Goal: Task Accomplishment & Management: Complete application form

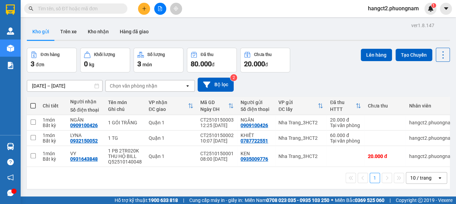
click at [71, 5] on input "text" at bounding box center [78, 9] width 81 height 8
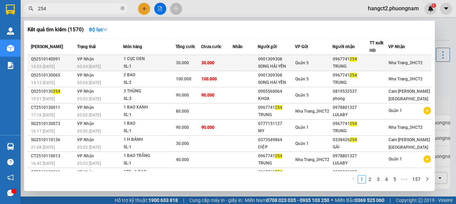
type input "254"
click at [304, 67] on td "Quận 5" at bounding box center [313, 63] width 37 height 16
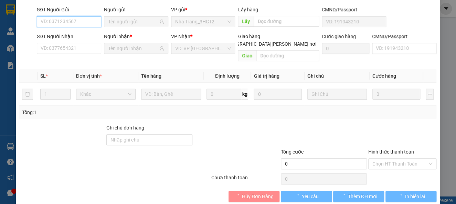
type input "0901309308"
type input "SONG HẢI YẾN"
type input "0967741254"
type input "TRUNG"
type input "30.000"
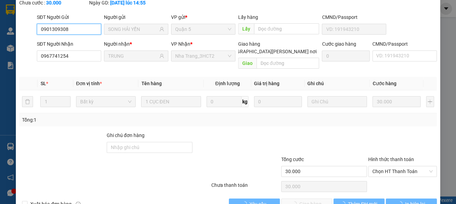
scroll to position [51, 0]
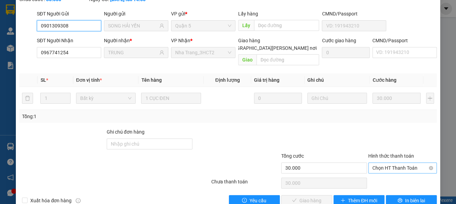
click at [386, 163] on span "Chọn HT Thanh Toán" at bounding box center [402, 168] width 60 height 10
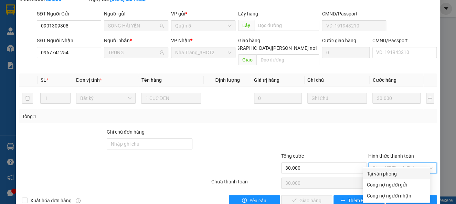
click at [383, 170] on div "Tại văn phòng" at bounding box center [396, 174] width 59 height 8
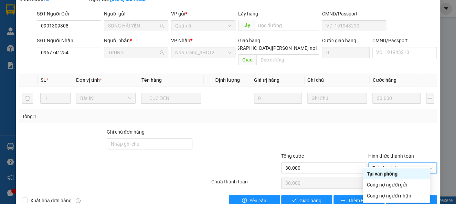
type input "0"
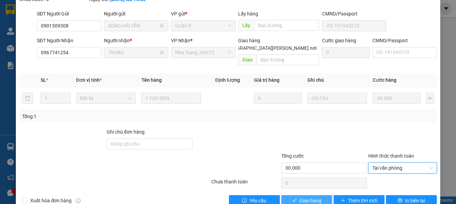
click at [304, 197] on span "Giao hàng" at bounding box center [310, 201] width 22 height 8
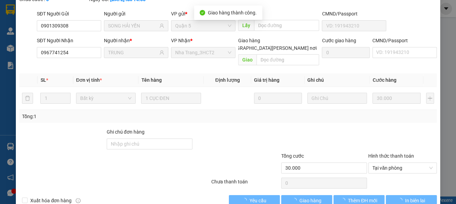
scroll to position [8, 0]
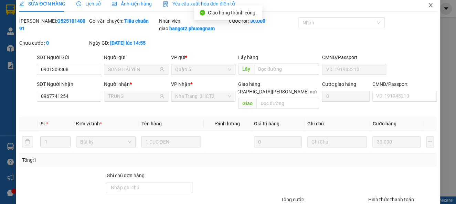
drag, startPoint x: 425, startPoint y: 7, endPoint x: 191, endPoint y: 14, distance: 234.7
click at [428, 6] on icon "close" at bounding box center [431, 5] width 6 height 6
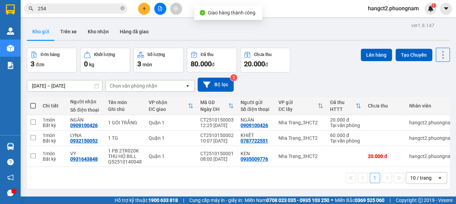
click at [87, 12] on input "254" at bounding box center [78, 9] width 81 height 8
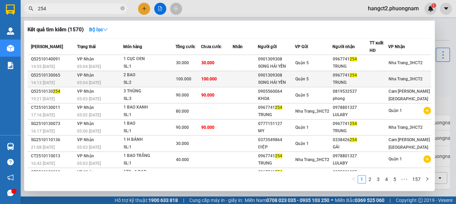
click at [140, 76] on div "2 BAO" at bounding box center [149, 76] width 52 height 8
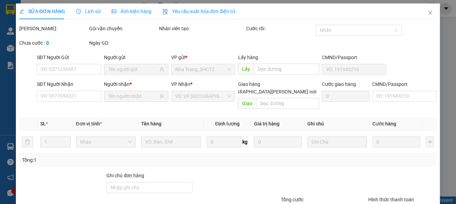
type input "0901309308"
type input "SONG HẢI YẾN"
type input "0967741254"
type input "TRUNG"
type input "100.000"
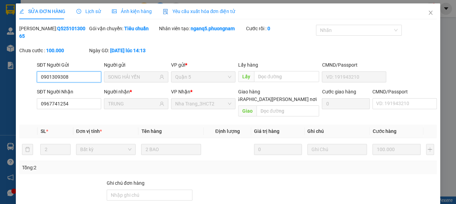
scroll to position [59, 0]
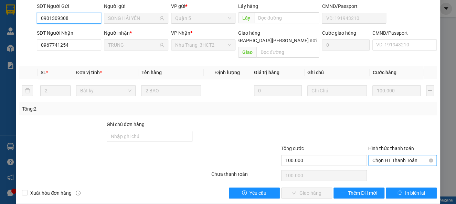
click at [376, 155] on span "Chọn HT Thanh Toán" at bounding box center [402, 160] width 60 height 10
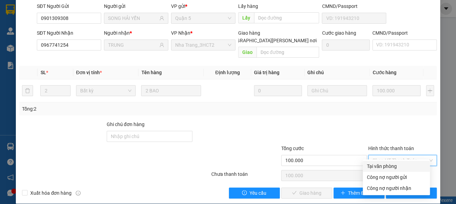
click at [376, 165] on div "Tại văn phòng" at bounding box center [396, 167] width 59 height 8
type input "0"
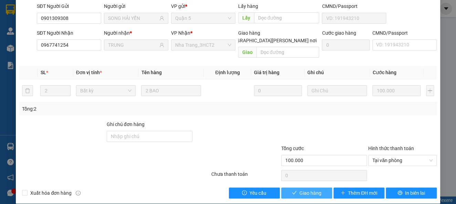
click at [314, 190] on span "Giao hàng" at bounding box center [310, 194] width 22 height 8
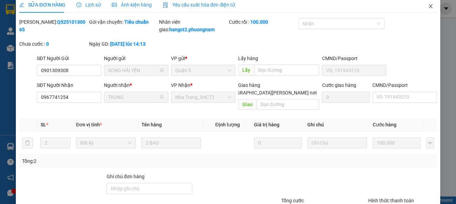
scroll to position [0, 0]
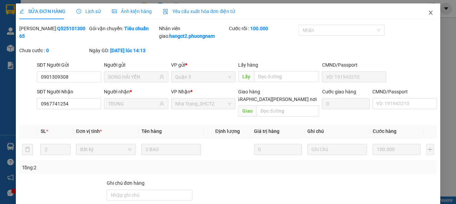
click at [428, 11] on icon "close" at bounding box center [431, 13] width 6 height 6
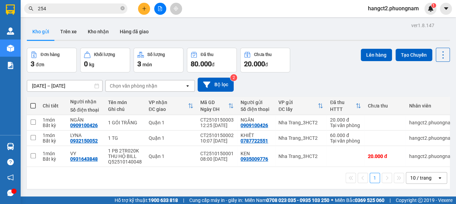
click at [125, 8] on span "254" at bounding box center [75, 8] width 103 height 10
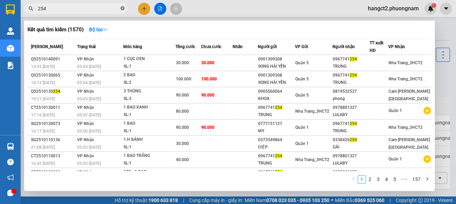
click at [123, 6] on span at bounding box center [122, 9] width 4 height 7
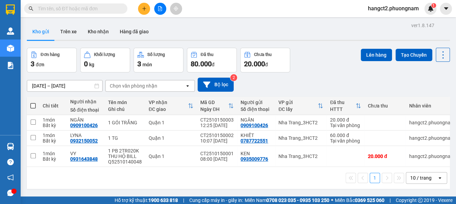
click at [106, 9] on input "text" at bounding box center [78, 9] width 81 height 8
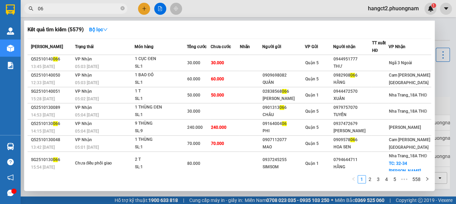
type input "0"
type input "366"
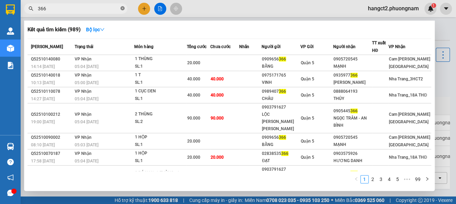
click at [122, 9] on icon "close-circle" at bounding box center [122, 8] width 4 height 4
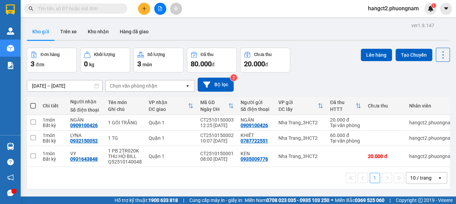
click at [104, 7] on input "text" at bounding box center [78, 9] width 81 height 8
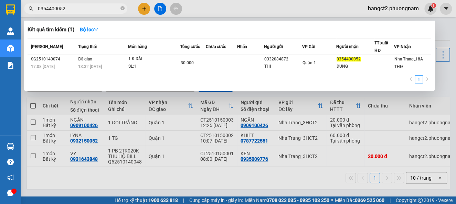
type input "0354400052"
click at [143, 10] on div at bounding box center [228, 102] width 456 height 204
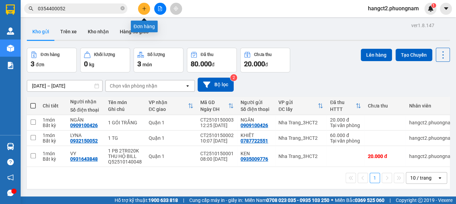
click at [146, 11] on button at bounding box center [144, 9] width 12 height 12
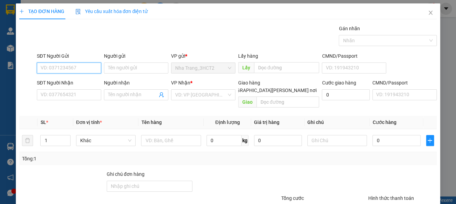
click at [96, 67] on input "SĐT Người Gửi" at bounding box center [69, 68] width 64 height 11
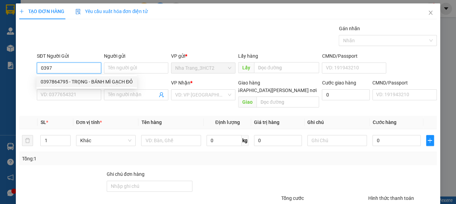
click at [99, 82] on div "0397864795 - TRỌNG - BÁNH MÌ GẠCH ĐỎ" at bounding box center [87, 82] width 92 height 8
type input "0397864795"
type input "TRỌNG - BÁNH MÌ GẠCH ĐỎ"
type input "0869691067"
type input "THY AN - SỐ KHÁC: 0769465089"
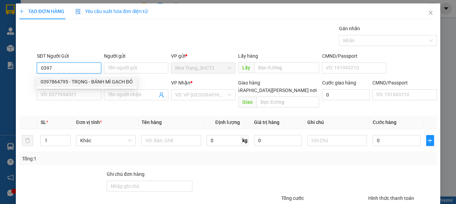
checkbox input "true"
type input "E0.02 DỰ ÁN NAM SÀI GÒN RESIDENCES ẤP 5, XÃ NHÀ BÈ (GTN: 200)"
type input "200.000"
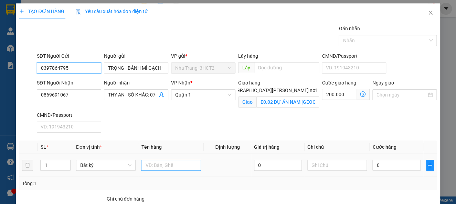
type input "0397864795"
click at [155, 161] on input "text" at bounding box center [171, 165] width 60 height 11
click at [159, 163] on input "text" at bounding box center [171, 165] width 60 height 11
type input "4T LỚN"
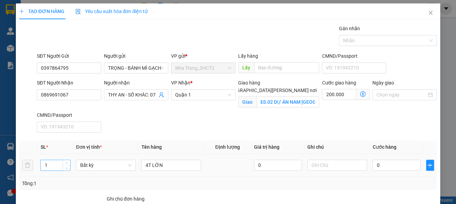
click at [52, 165] on input "1" at bounding box center [55, 165] width 29 height 10
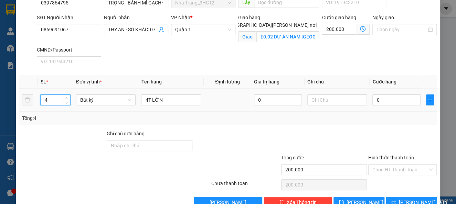
scroll to position [82, 0]
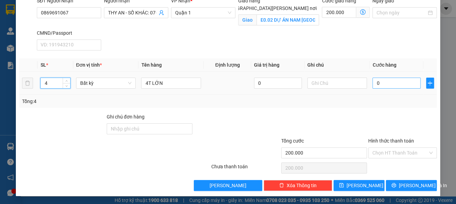
type input "4"
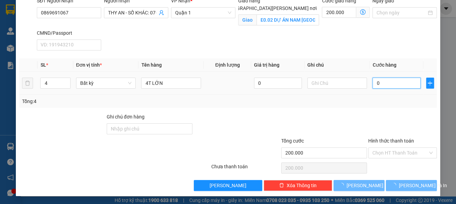
click at [378, 85] on input "0" at bounding box center [396, 83] width 48 height 11
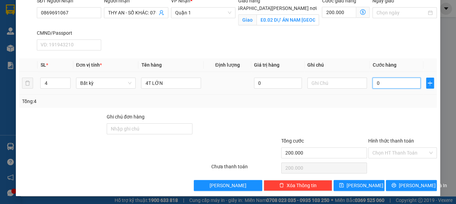
type input "2"
type input "200.002"
type input "20"
type input "200.020"
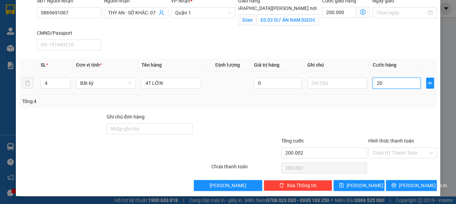
type input "200.020"
type input "200"
type input "200.200"
type input "200.000"
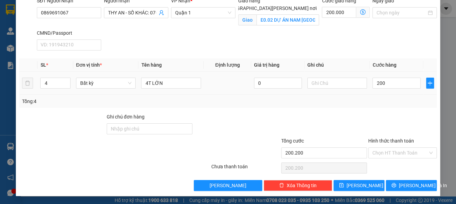
type input "400.000"
click at [381, 101] on div "Tổng: 4" at bounding box center [227, 102] width 411 height 8
click at [393, 154] on input "Hình thức thanh toán" at bounding box center [399, 153] width 55 height 10
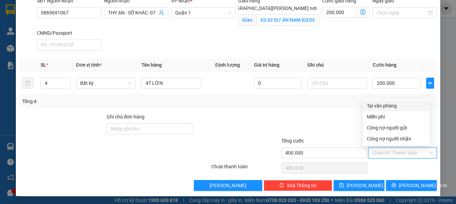
click at [390, 107] on div "Tại văn phòng" at bounding box center [396, 106] width 59 height 8
type input "0"
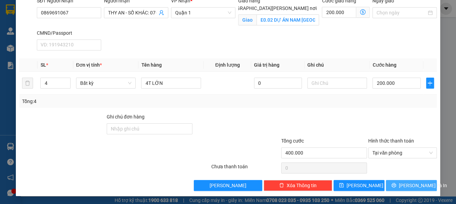
click at [399, 184] on span "[PERSON_NAME] và In" at bounding box center [423, 186] width 48 height 8
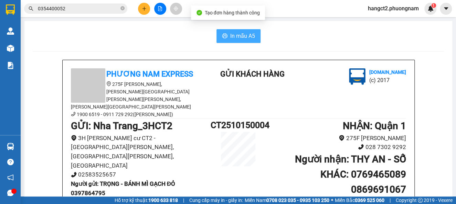
click at [232, 30] on button "In mẫu A5" at bounding box center [238, 36] width 44 height 14
click at [238, 39] on span "In mẫu A5" at bounding box center [242, 36] width 25 height 9
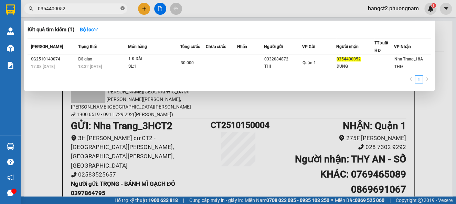
click at [121, 6] on icon "close-circle" at bounding box center [122, 8] width 4 height 4
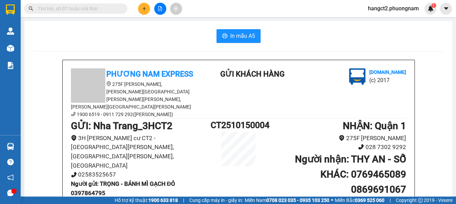
click at [104, 12] on span at bounding box center [75, 8] width 103 height 10
click at [102, 10] on input "text" at bounding box center [78, 9] width 81 height 8
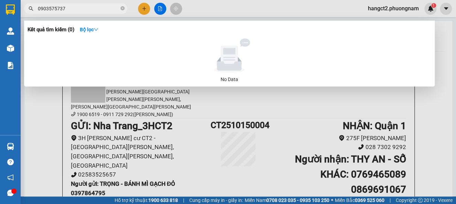
type input "090357573"
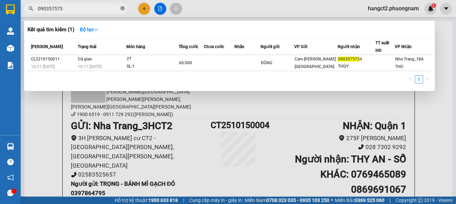
click at [124, 9] on icon "close-circle" at bounding box center [122, 8] width 4 height 4
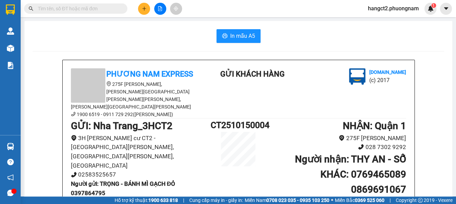
click at [105, 10] on input "text" at bounding box center [78, 9] width 81 height 8
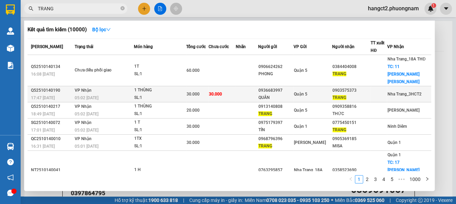
type input "TRANG"
click at [172, 94] on div "SL: 1" at bounding box center [160, 98] width 52 height 8
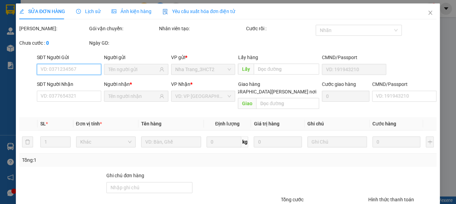
type input "0936683997"
type input "QUÂN"
type input "0903575373"
type input "TRANG"
type input "30.000"
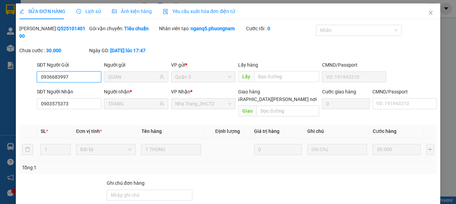
scroll to position [51, 0]
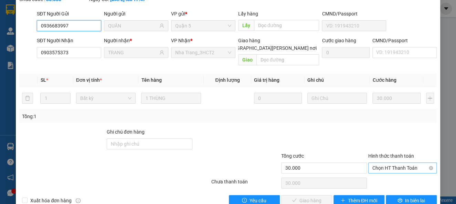
click at [372, 163] on span "Chọn HT Thanh Toán" at bounding box center [402, 168] width 60 height 10
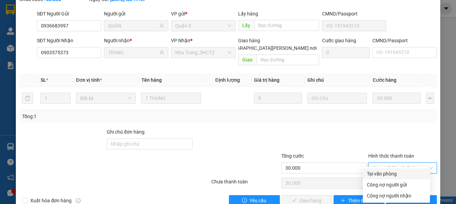
click at [366, 173] on div "Tại văn phòng" at bounding box center [396, 174] width 67 height 11
type input "0"
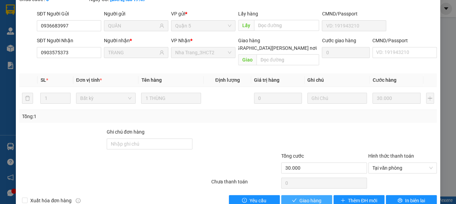
click at [309, 197] on span "Giao hàng" at bounding box center [310, 201] width 22 height 8
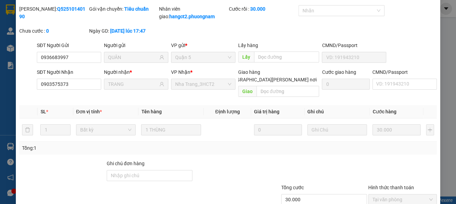
scroll to position [0, 0]
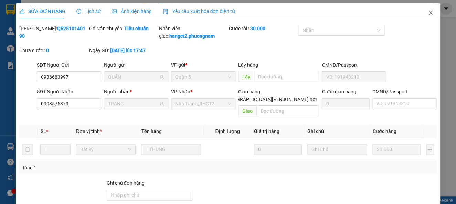
click at [428, 11] on icon "close" at bounding box center [431, 13] width 6 height 6
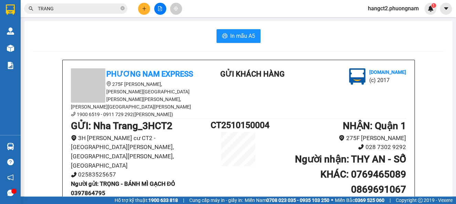
click at [142, 8] on icon "plus" at bounding box center [144, 8] width 5 height 5
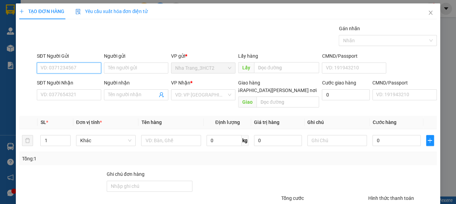
click at [79, 68] on input "SĐT Người Gửi" at bounding box center [69, 68] width 64 height 11
type input "0788722828"
click at [79, 82] on div "0788722828 - PHƯỚC" at bounding box center [75, 82] width 68 height 8
type input "PHƯỚC"
type input "0933456583"
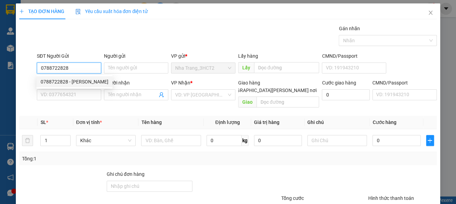
type input "LỘC"
checkbox input "true"
type input "141 ĐƯỜNG SỐ 1, KDC KIM SƠN, P TÂN PHONG, QUẬN 7 (GTN 60)"
type input "60.000"
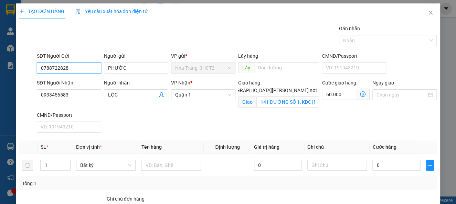
type input "0788722828"
click at [360, 95] on icon "dollar-circle" at bounding box center [363, 94] width 6 height 6
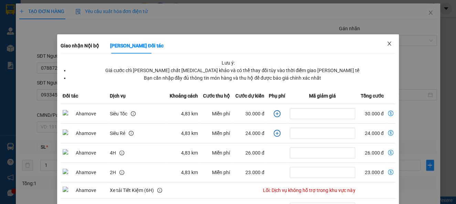
click at [387, 42] on span "Close" at bounding box center [388, 43] width 19 height 19
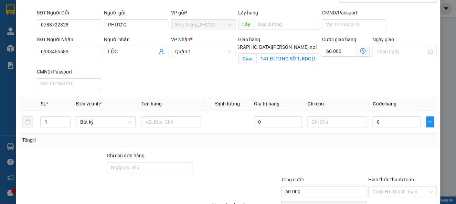
scroll to position [82, 0]
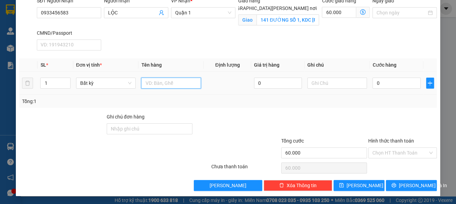
click at [172, 80] on input "text" at bounding box center [171, 83] width 60 height 11
type input "1K [GEOGRAPHIC_DATA]"
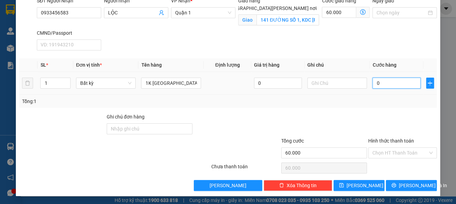
click at [393, 85] on input "0" at bounding box center [396, 83] width 48 height 11
type input "6"
type input "60.006"
type input "60"
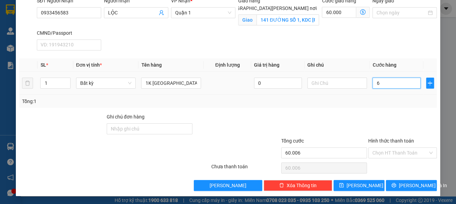
type input "60.060"
type input "60.000"
type input "120.000"
click at [342, 120] on div at bounding box center [323, 125] width 87 height 24
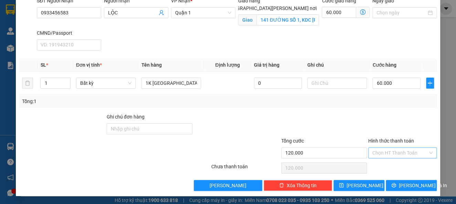
click at [401, 152] on input "Hình thức thanh toán" at bounding box center [399, 153] width 55 height 10
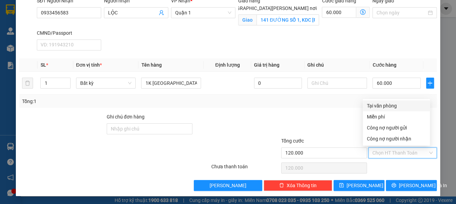
click at [400, 105] on div "Tại văn phòng" at bounding box center [396, 106] width 59 height 8
type input "0"
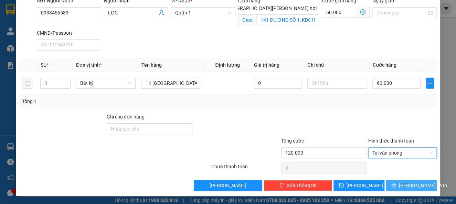
click at [402, 182] on span "[PERSON_NAME] và In" at bounding box center [423, 186] width 48 height 8
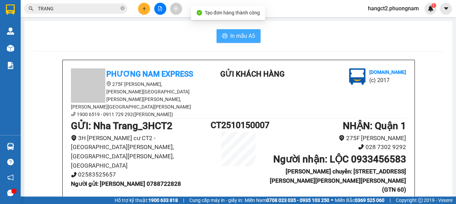
click at [230, 35] on span "In mẫu A5" at bounding box center [242, 36] width 25 height 9
click at [141, 5] on button at bounding box center [144, 9] width 12 height 12
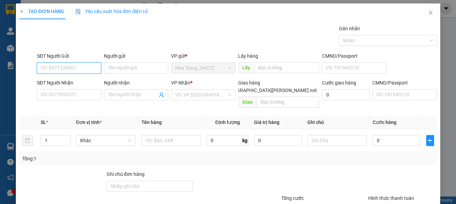
click at [63, 66] on input "SĐT Người Gửi" at bounding box center [69, 68] width 64 height 11
click at [65, 80] on div "0397816979 - KHOA" at bounding box center [75, 82] width 68 height 8
type input "0397816979"
type input "KHOA"
type input "0938717345"
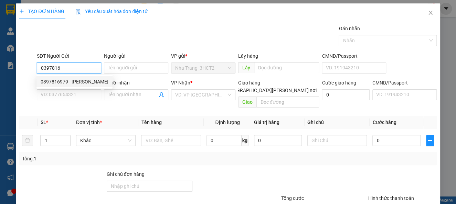
type input "DUY"
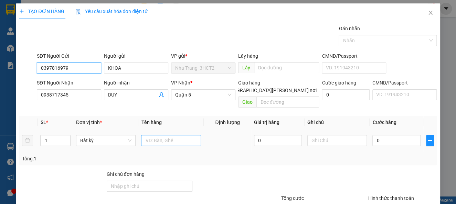
type input "0397816979"
click at [176, 135] on input "text" at bounding box center [171, 140] width 60 height 11
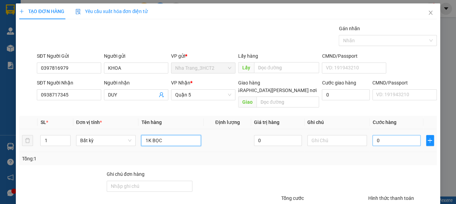
type input "1K BỌC"
click at [372, 135] on input "0" at bounding box center [396, 140] width 48 height 11
type input "2"
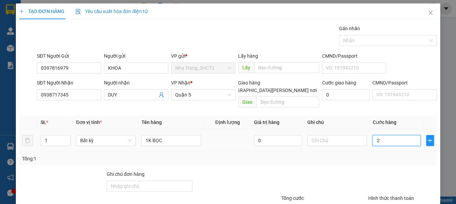
type input "20"
type input "20.000"
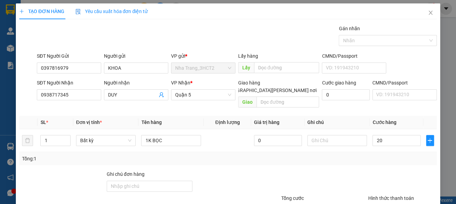
type input "20.000"
click at [383, 155] on div "Tổng: 1" at bounding box center [227, 159] width 411 height 8
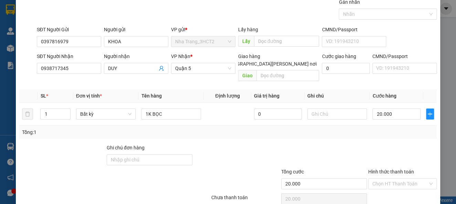
scroll to position [50, 0]
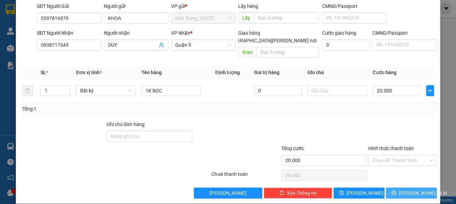
click at [402, 190] on span "[PERSON_NAME] và In" at bounding box center [423, 194] width 48 height 8
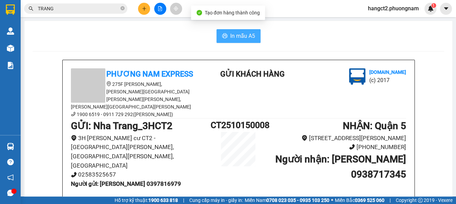
click at [233, 31] on button "In mẫu A5" at bounding box center [238, 36] width 44 height 14
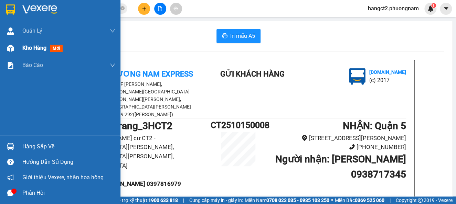
click at [13, 48] on img at bounding box center [10, 48] width 7 height 7
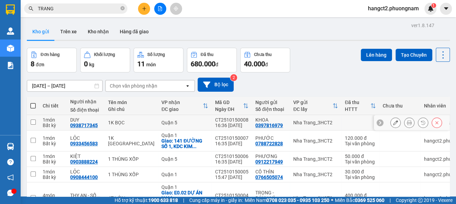
click at [391, 121] on button at bounding box center [395, 123] width 10 height 12
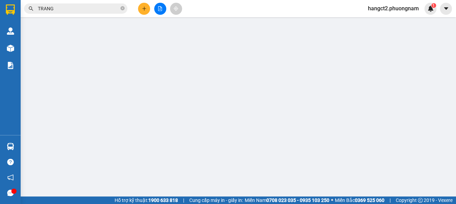
type input "0397816979"
type input "0938717345"
type input "20.000"
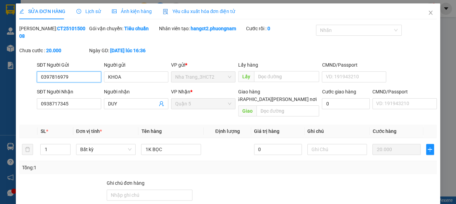
drag, startPoint x: 76, startPoint y: 78, endPoint x: 0, endPoint y: 77, distance: 76.0
click at [0, 77] on div "SỬA ĐƠN HÀNG Lịch sử Ảnh kiện hàng Yêu cầu xuất hóa đơn điện tử Total Paid Fee …" at bounding box center [228, 102] width 456 height 204
type input "0777512824"
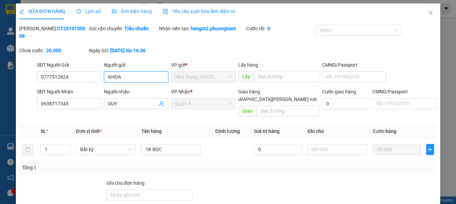
drag, startPoint x: 83, startPoint y: 90, endPoint x: 71, endPoint y: 87, distance: 12.6
click at [81, 91] on form "SĐT Người Gửi 0777512824 Người gửi KHOA KHOA VP gửi * Nha Trang_3HCT2 Lấy hàng …" at bounding box center [227, 90] width 417 height 58
type input "E"
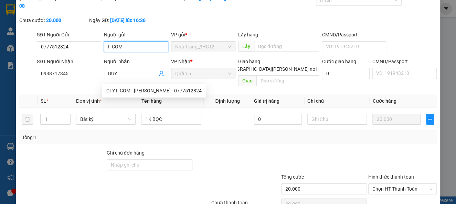
scroll to position [59, 0]
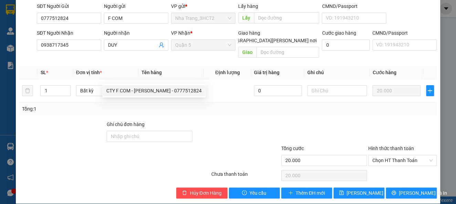
click at [113, 145] on div at bounding box center [80, 157] width 122 height 24
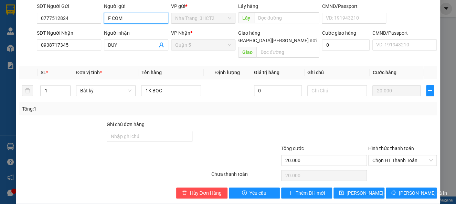
click at [106, 15] on input "F COM" at bounding box center [136, 18] width 64 height 11
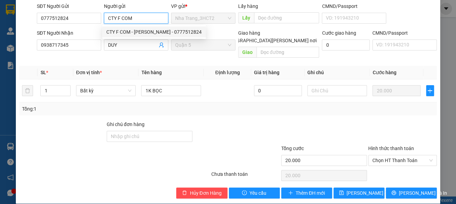
type input "CTY F COM"
click at [66, 148] on div at bounding box center [80, 157] width 122 height 24
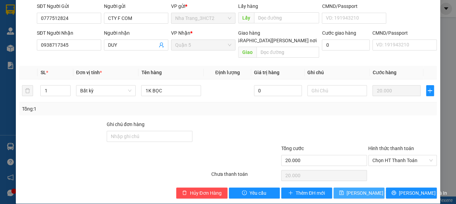
click at [349, 190] on span "Lưu thay đổi" at bounding box center [368, 194] width 44 height 8
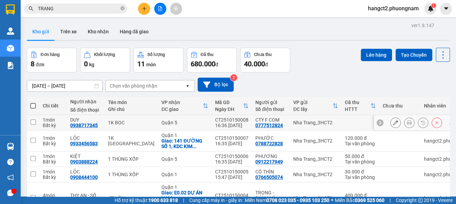
click at [407, 122] on icon at bounding box center [409, 122] width 5 height 5
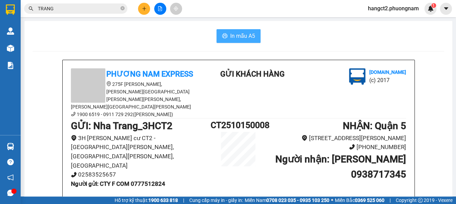
click at [232, 35] on span "In mẫu A5" at bounding box center [242, 36] width 25 height 9
click at [142, 12] on button at bounding box center [144, 9] width 12 height 12
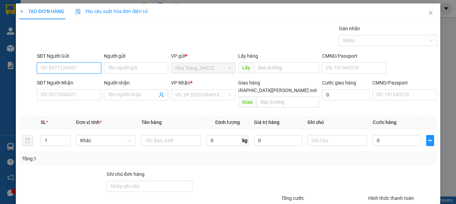
click at [77, 66] on input "SĐT Người Gửi" at bounding box center [69, 68] width 64 height 11
type input "0914567354"
click at [78, 81] on div "0914567354 - VINH" at bounding box center [75, 82] width 68 height 8
type input "VINH"
type input "0937804464"
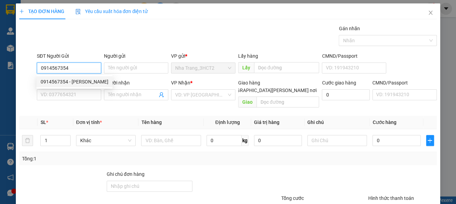
type input "BÍCH"
checkbox input "true"
type input "SỐ 20A TRƯƠNG ĐỊNH, PHƯỜNG 6, QUẬN 3 (GTN: 50K)"
type input "50.000"
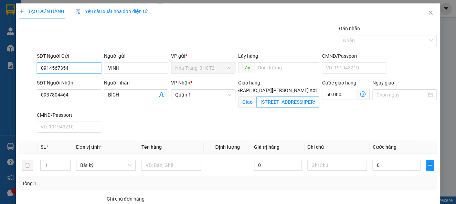
type input "0914567354"
click at [294, 97] on input "SỐ 20A TRƯƠNG ĐỊNH, PHƯỜNG 6, QUẬN 3 (GTN: 50K)" at bounding box center [287, 102] width 63 height 11
click at [360, 94] on icon "dollar-circle" at bounding box center [363, 94] width 6 height 6
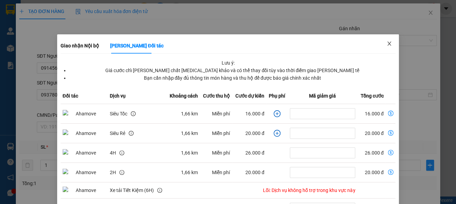
click at [386, 42] on span "Close" at bounding box center [388, 43] width 19 height 19
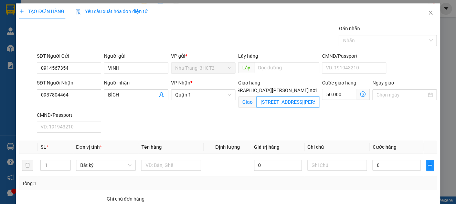
click at [271, 97] on input "SỐ 20A TRƯƠNG ĐỊNH, PHƯỜNG 6, QUẬN 3 (GTN: 50K)" at bounding box center [287, 102] width 63 height 11
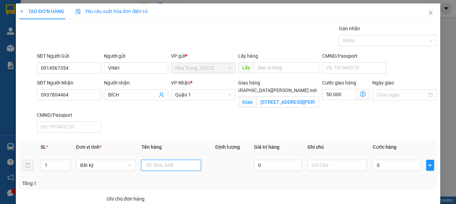
click at [145, 167] on input "text" at bounding box center [171, 165] width 60 height 11
type input "1TX"
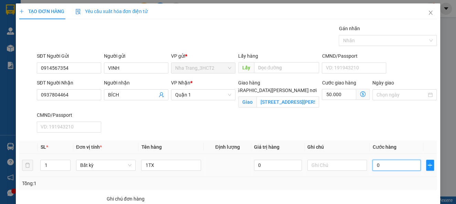
click at [394, 165] on input "0" at bounding box center [396, 165] width 48 height 11
type input "3"
type input "50.003"
type input "30"
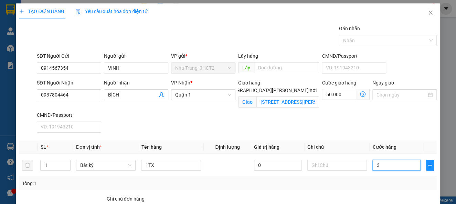
type input "50.030"
type input "30.000"
type input "80.000"
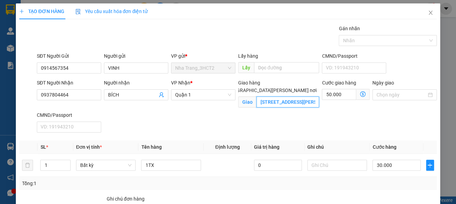
click at [299, 98] on input "SỐ 20A TRƯƠNG ĐỊNH, PHƯỜNG 6, QUẬN 3 (GTN: 50K)" at bounding box center [287, 102] width 63 height 11
click at [299, 97] on input "SỐ 20A TRƯƠNG ĐỊNH, PHƯỜNG 6, QUẬN 3 (GTN: 50K)" at bounding box center [287, 102] width 63 height 11
click at [302, 97] on input "SỐ 20A TRƯƠNG ĐỊNH, PHƯỜNG 6, QUẬN 3 (GTN: 50K)" at bounding box center [287, 102] width 63 height 11
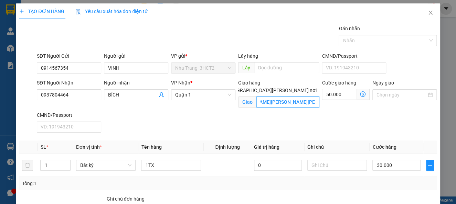
scroll to position [0, 67]
type input "SỐ 20A TRƯƠNG ĐỊNH, PHƯỜNG 6, QUẬN 3 (GTN: 40K)"
click at [340, 95] on input "50.000" at bounding box center [339, 94] width 34 height 11
type input "30.004"
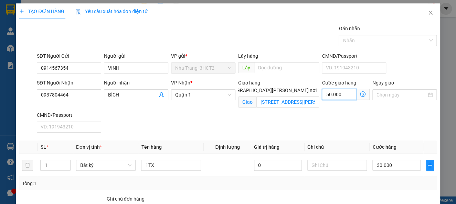
type input "30.004"
type input "4"
type input "30.040"
type input "40"
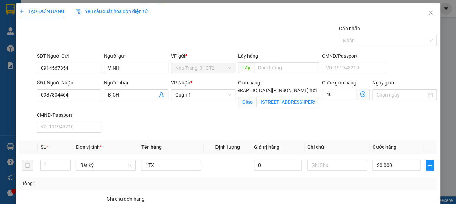
type input "70.000"
type input "40.000"
click at [296, 120] on div "SĐT Người Nhận 0937804464 Người nhận BÍCH VP Nhận * Quận 1 Giao hàng Giao tận n…" at bounding box center [236, 107] width 402 height 56
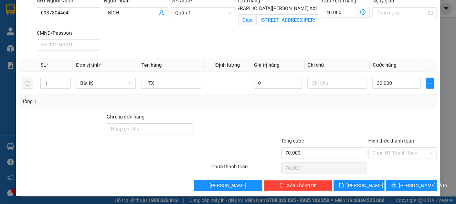
click at [381, 118] on div at bounding box center [402, 125] width 70 height 24
click at [388, 148] on input "Hình thức thanh toán" at bounding box center [399, 153] width 55 height 10
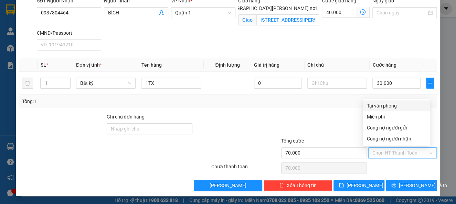
click at [383, 106] on div "Tại văn phòng" at bounding box center [396, 106] width 59 height 8
type input "0"
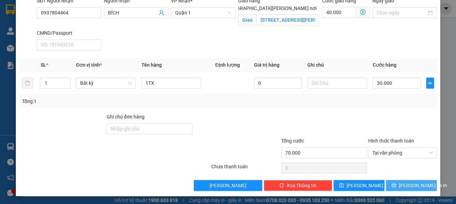
click at [403, 184] on span "[PERSON_NAME] và In" at bounding box center [423, 186] width 48 height 8
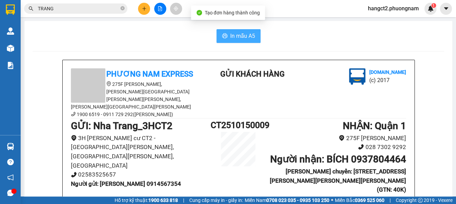
click at [249, 32] on span "In mẫu A5" at bounding box center [242, 36] width 25 height 9
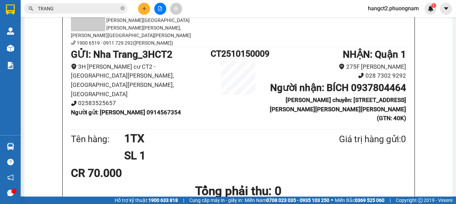
scroll to position [91, 0]
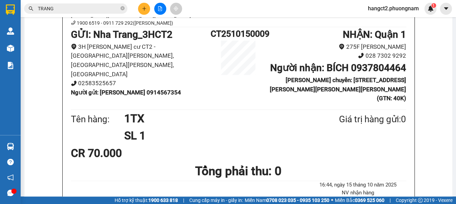
click at [142, 7] on icon "plus" at bounding box center [144, 8] width 5 height 5
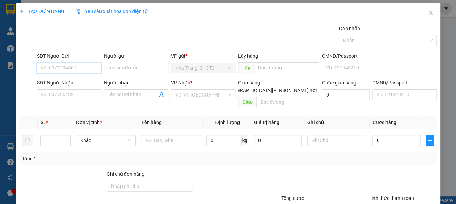
click at [86, 70] on input "SĐT Người Gửi" at bounding box center [69, 68] width 64 height 11
click at [64, 80] on div "0935768176 - LÂM" at bounding box center [68, 82] width 55 height 8
type input "0935768176"
type input "LÂM"
type input "0364633067"
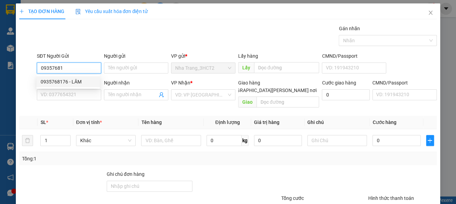
type input "TRẠNG"
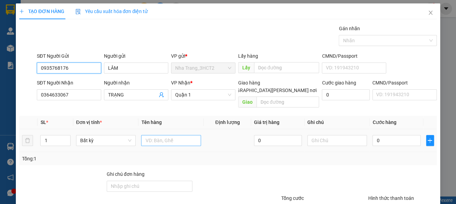
type input "0935768176"
click at [161, 135] on input "text" at bounding box center [171, 140] width 60 height 11
type input "1HS"
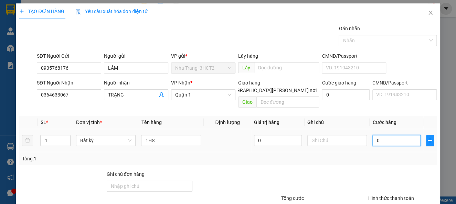
click at [388, 135] on input "0" at bounding box center [396, 140] width 48 height 11
type input "2"
type input "20"
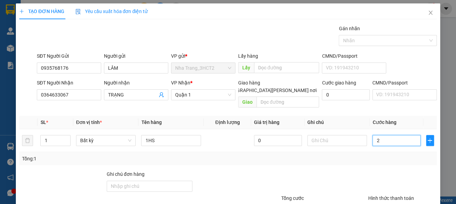
type input "20"
type input "20.000"
click at [360, 138] on input "text" at bounding box center [337, 140] width 60 height 11
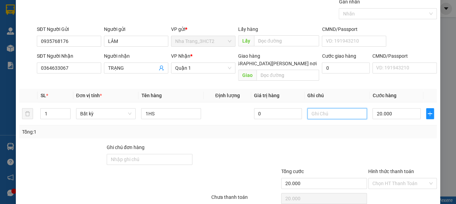
scroll to position [50, 0]
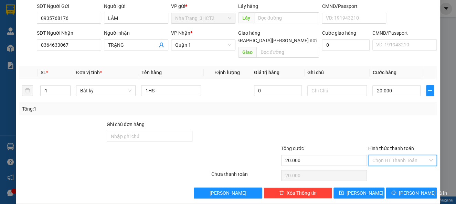
click at [389, 155] on input "Hình thức thanh toán" at bounding box center [399, 160] width 55 height 10
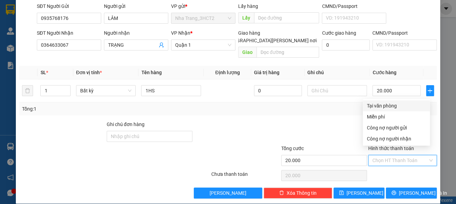
click at [380, 105] on div "Tại văn phòng" at bounding box center [396, 106] width 59 height 8
type input "0"
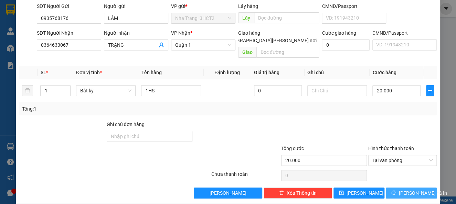
click at [406, 190] on span "[PERSON_NAME] và In" at bounding box center [423, 194] width 48 height 8
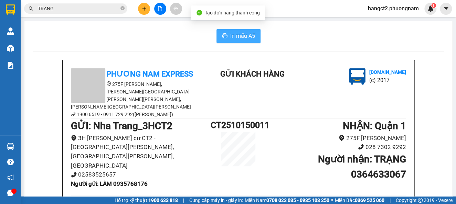
click at [234, 36] on span "In mẫu A5" at bounding box center [242, 36] width 25 height 9
click at [142, 8] on icon "plus" at bounding box center [144, 8] width 5 height 5
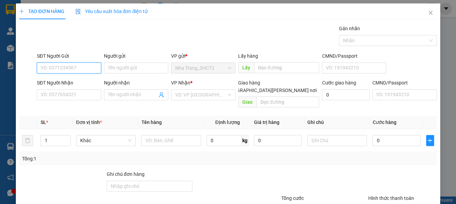
click at [72, 66] on input "SĐT Người Gửi" at bounding box center [69, 68] width 64 height 11
type input "0344007171"
click at [76, 79] on div "0344007171 - DUY" at bounding box center [75, 82] width 68 height 8
type input "DUY"
type input "0905757711"
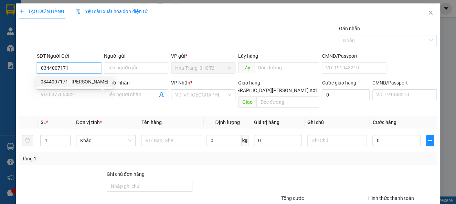
type input "LAN"
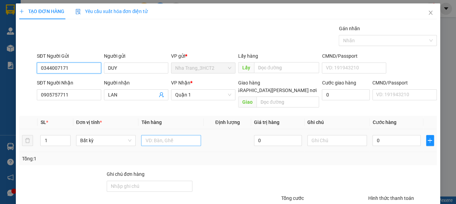
type input "0344007171"
click at [168, 137] on input "text" at bounding box center [171, 140] width 60 height 11
type input "1t"
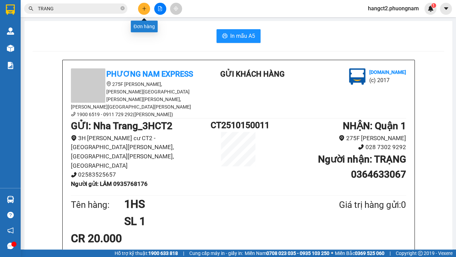
click at [142, 8] on icon "plus" at bounding box center [144, 8] width 5 height 5
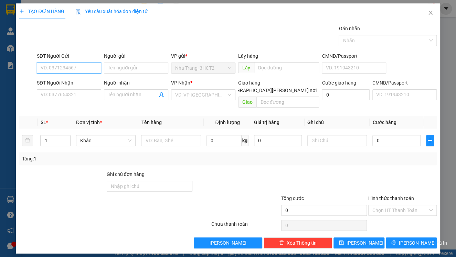
click at [75, 65] on input "SĐT Người Gửi" at bounding box center [69, 68] width 64 height 11
click at [81, 80] on div "0344007171 - DUY" at bounding box center [75, 82] width 68 height 8
type input "0344007171"
type input "DUY"
type input "0905757711"
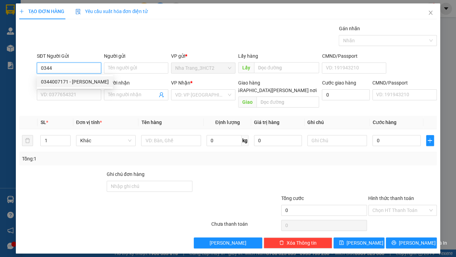
type input "LAN"
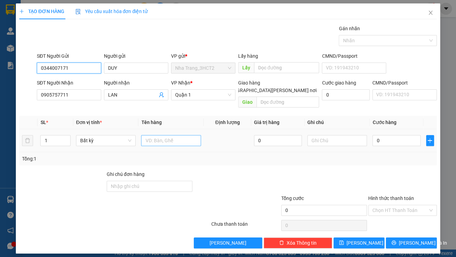
type input "0344007171"
click at [166, 135] on input "text" at bounding box center [171, 140] width 60 height 11
type input "1TG"
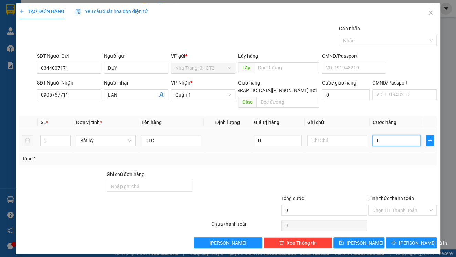
click at [395, 135] on input "0" at bounding box center [396, 140] width 48 height 11
type input "3"
type input "30"
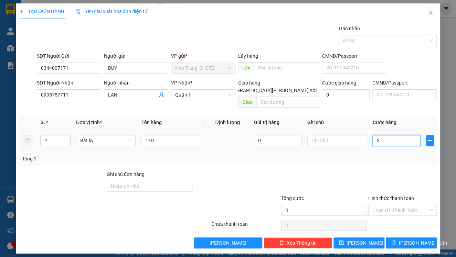
type input "30"
type input "30.000"
click at [395, 155] on div "Tổng: 1" at bounding box center [227, 159] width 411 height 8
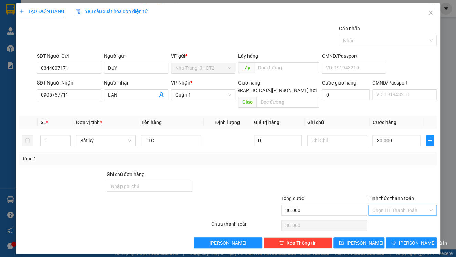
click at [391, 204] on input "Hình thức thanh toán" at bounding box center [399, 210] width 55 height 10
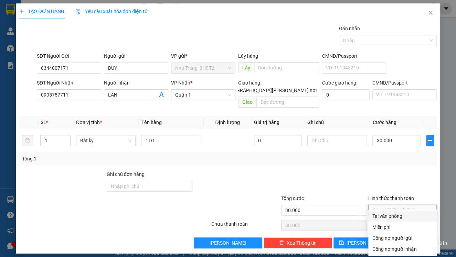
click at [389, 204] on div "Tại văn phòng" at bounding box center [402, 217] width 60 height 8
type input "0"
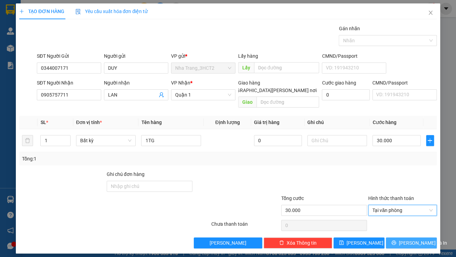
click at [397, 204] on button "[PERSON_NAME] và In" at bounding box center [411, 243] width 51 height 11
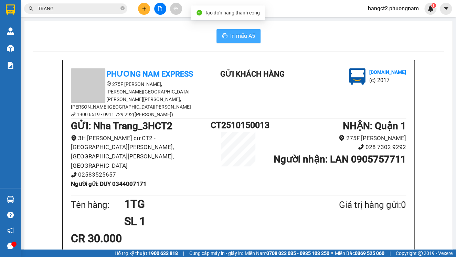
click at [230, 32] on span "In mẫu A5" at bounding box center [242, 36] width 25 height 9
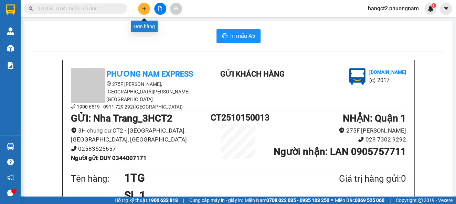
click at [140, 5] on button at bounding box center [144, 9] width 12 height 12
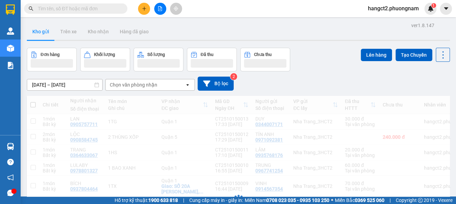
click at [142, 10] on icon "plus" at bounding box center [144, 8] width 5 height 5
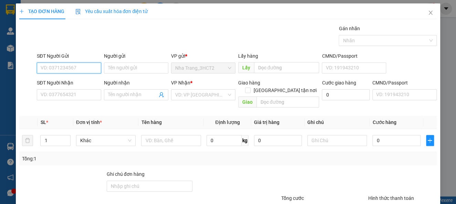
click at [72, 67] on input "SĐT Người Gửi" at bounding box center [69, 68] width 64 height 11
type input "0349762058"
click at [77, 78] on div "0349762058 - HOANG" at bounding box center [68, 82] width 55 height 8
type input "HOANG"
type input "0355232797"
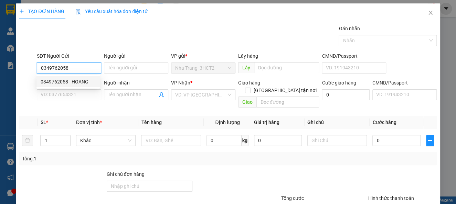
type input "LOAN"
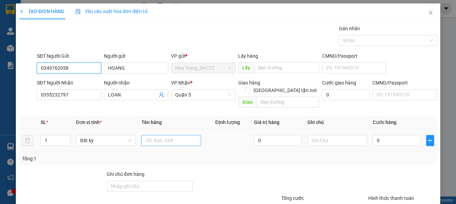
type input "0349762058"
click at [164, 135] on input "text" at bounding box center [171, 140] width 60 height 11
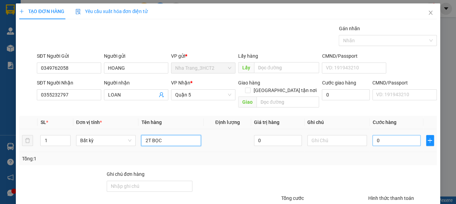
type input "2T BỌC"
click at [388, 135] on input "0" at bounding box center [396, 140] width 48 height 11
type input "1"
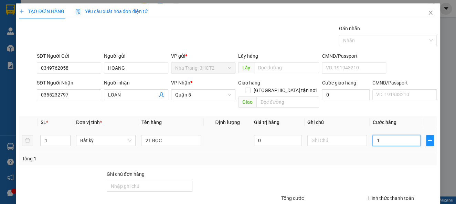
type input "10"
type input "100"
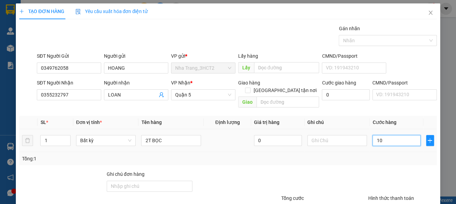
type input "100"
click at [380, 135] on input "100" at bounding box center [396, 140] width 48 height 11
type input "10"
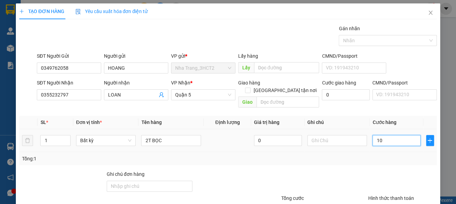
type input "1"
type input "0"
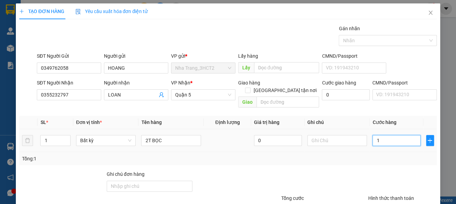
type input "0"
type input "80"
type input "80.000"
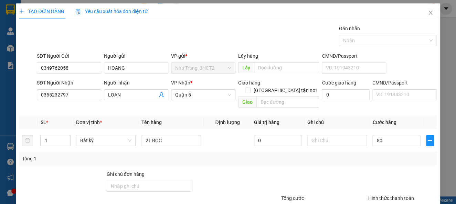
type input "80.000"
click at [375, 173] on div at bounding box center [402, 183] width 70 height 24
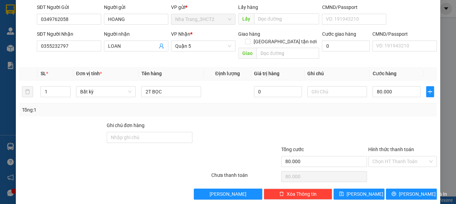
scroll to position [50, 0]
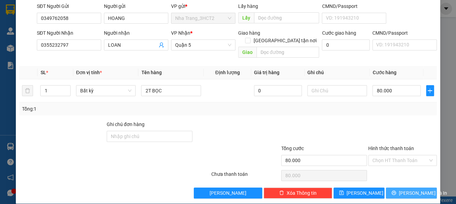
click at [406, 190] on span "[PERSON_NAME] và In" at bounding box center [423, 194] width 48 height 8
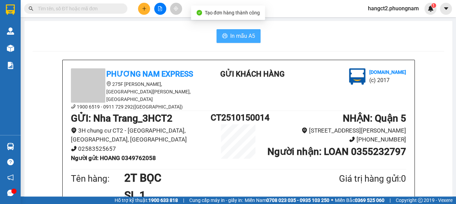
click at [245, 35] on span "In mẫu A5" at bounding box center [242, 36] width 25 height 9
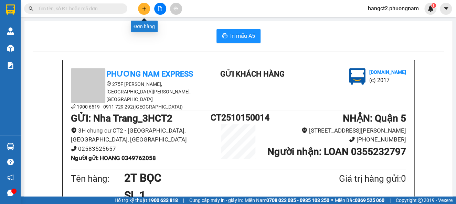
click at [143, 7] on icon "plus" at bounding box center [144, 8] width 5 height 5
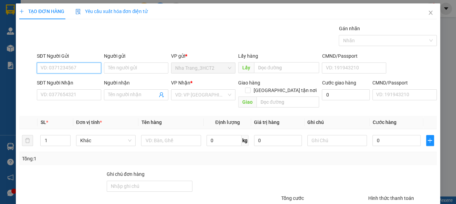
click at [79, 71] on input "SĐT Người Gửi" at bounding box center [69, 68] width 64 height 11
type input "0969251483"
click at [77, 78] on div "0969251483 - HIỆP" at bounding box center [68, 82] width 55 height 8
type input "HIỆP"
type input "0962881234"
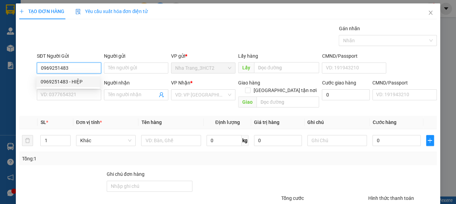
type input "PHƯỚC"
checkbox input "true"
type input "[STREET_ADDRESS][PERSON_NAME][PERSON_NAME]"
type input "40.000"
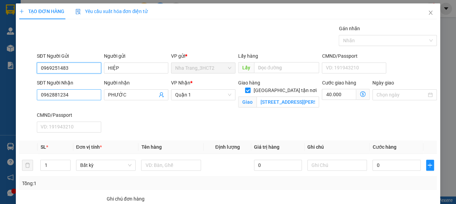
type input "0969251483"
drag, startPoint x: 83, startPoint y: 95, endPoint x: 25, endPoint y: 110, distance: 59.6
click at [28, 111] on div "SĐT Người Nhận 0962881234 Người nhận PHƯỚC VP Nhận * Quận 1 [GEOGRAPHIC_DATA] t…" at bounding box center [228, 107] width 418 height 56
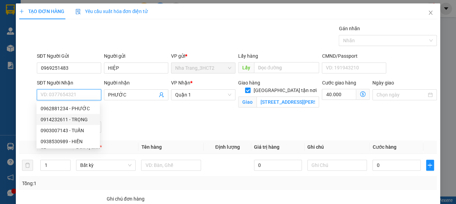
click at [67, 121] on div "0914232611 - TRỌNG" at bounding box center [68, 120] width 55 height 8
type input "0914232611"
type input "TRỌNG"
checkbox input "false"
type input "0"
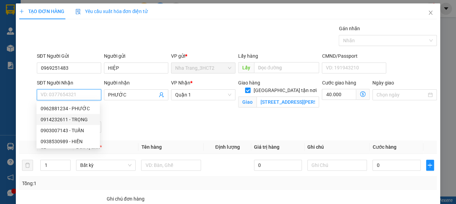
type input "0"
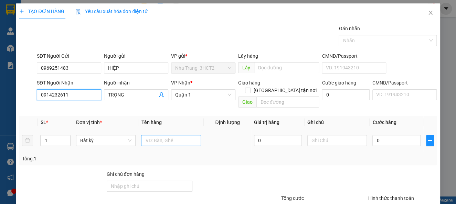
type input "0914232611"
click at [182, 135] on input "text" at bounding box center [171, 140] width 60 height 11
type input "1HS"
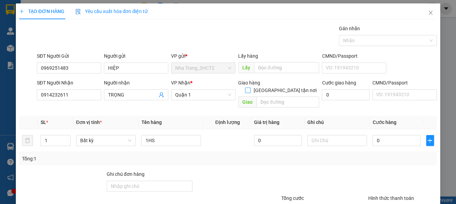
click at [250, 88] on input "[GEOGRAPHIC_DATA] tận nơi" at bounding box center [247, 90] width 5 height 5
checkbox input "true"
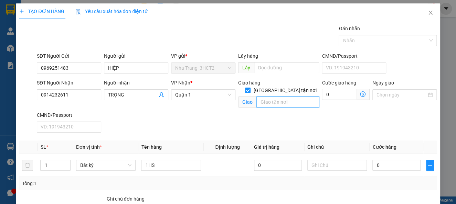
click at [272, 97] on input "text" at bounding box center [287, 102] width 63 height 11
type input "[STREET_ADDRESS][PERSON_NAME]"
click at [360, 95] on icon "dollar-circle" at bounding box center [363, 94] width 6 height 6
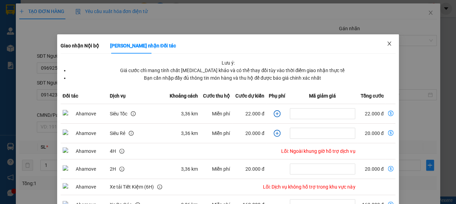
click at [385, 40] on span "Close" at bounding box center [388, 43] width 19 height 19
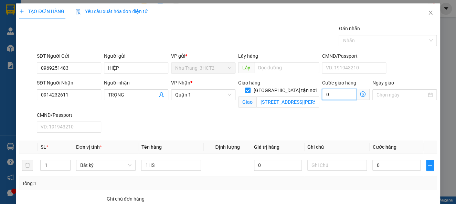
click at [332, 99] on input "0" at bounding box center [339, 94] width 34 height 11
type input "4"
type input "40"
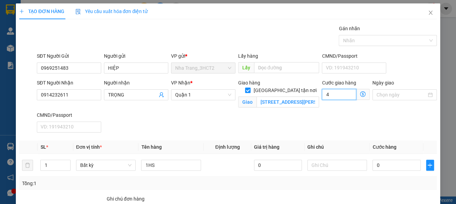
type input "40"
type input "40.000"
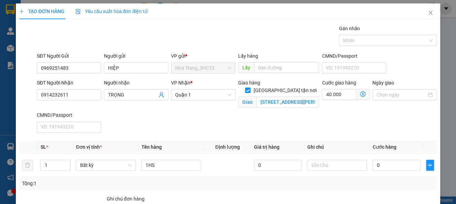
drag, startPoint x: 293, startPoint y: 121, endPoint x: 241, endPoint y: 94, distance: 58.6
click at [292, 121] on div "SĐT Người Nhận 0914232611 Người nhận TRỌNG VP Nhận * Quận 1 Giao hàng [GEOGRAPH…" at bounding box center [236, 107] width 402 height 56
click at [256, 97] on input "[STREET_ADDRESS][PERSON_NAME]" at bounding box center [287, 102] width 63 height 11
type input "GTN 40K ) [STREET_ADDRESS]"
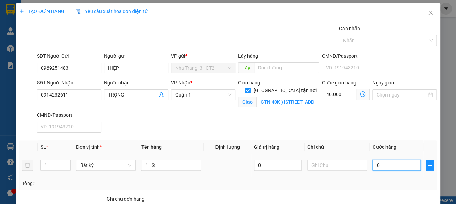
click at [385, 165] on input "0" at bounding box center [396, 165] width 48 height 11
type input "2"
type input "40.002"
type input "20"
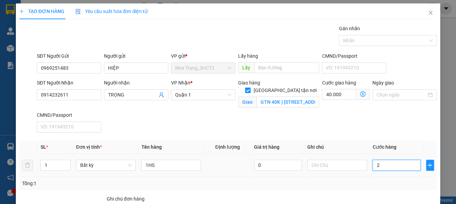
type input "40.020"
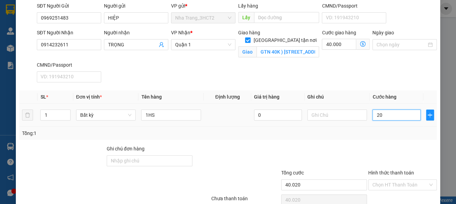
scroll to position [82, 0]
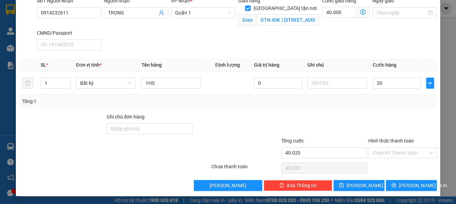
type input "20.000"
type input "60.000"
click at [388, 116] on div at bounding box center [402, 125] width 70 height 24
click at [392, 155] on input "Hình thức thanh toán" at bounding box center [399, 153] width 55 height 10
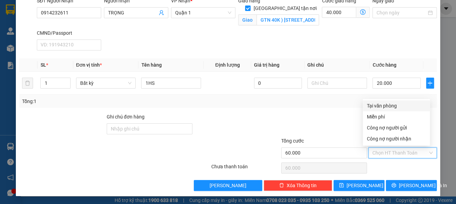
click at [393, 108] on div "Tại văn phòng" at bounding box center [396, 106] width 59 height 8
type input "0"
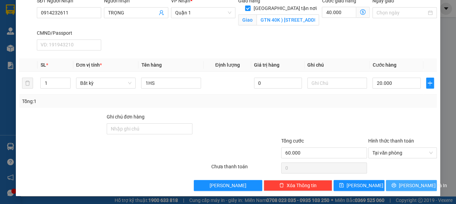
click at [409, 184] on span "[PERSON_NAME] và In" at bounding box center [423, 186] width 48 height 8
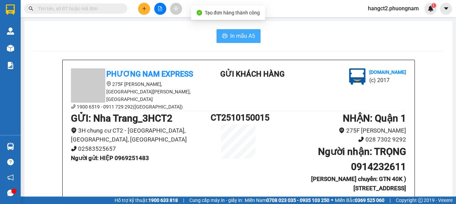
click at [236, 33] on span "In mẫu A5" at bounding box center [242, 36] width 25 height 9
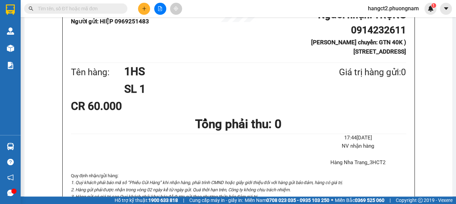
scroll to position [138, 0]
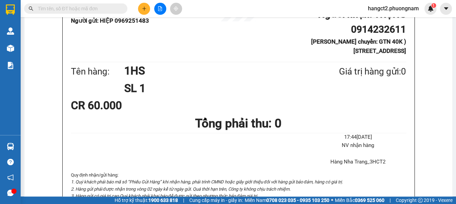
click at [146, 10] on icon "plus" at bounding box center [144, 8] width 5 height 5
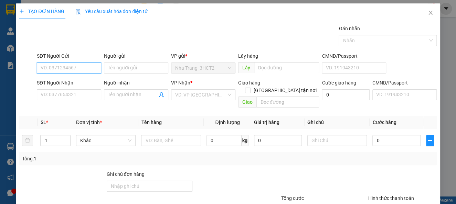
drag, startPoint x: 84, startPoint y: 68, endPoint x: 67, endPoint y: 62, distance: 17.8
click at [83, 68] on input "SĐT Người Gửi" at bounding box center [69, 68] width 64 height 11
click at [75, 79] on div "0932419442 - TÂM" at bounding box center [68, 82] width 55 height 8
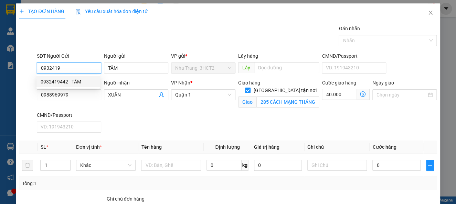
type input "0932419442"
type input "TÂM"
type input "0988969979"
type input "XUÂN"
checkbox input "true"
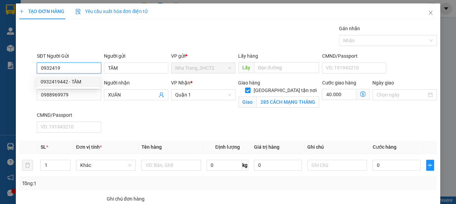
type input "285 CÁCH MẠNG THÁNG 8, [GEOGRAPHIC_DATA], [GEOGRAPHIC_DATA] (GTN:40 )"
type input "40.000"
type input "0932419442"
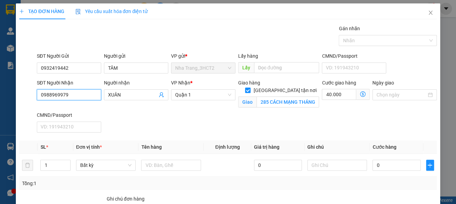
drag, startPoint x: 81, startPoint y: 97, endPoint x: 9, endPoint y: 97, distance: 72.2
click at [9, 97] on div "TẠO ĐƠN HÀNG Yêu cầu xuất hóa đơn điện tử Transit Pickup Surcharge Ids Transit …" at bounding box center [228, 102] width 456 height 204
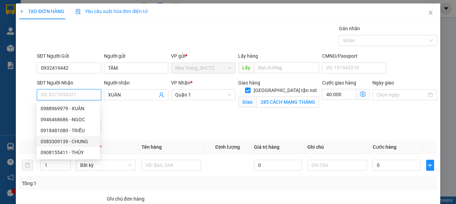
click at [76, 141] on div "0383309139 - CHUNG" at bounding box center [68, 142] width 55 height 8
type input "0383309139"
type input "CHUNG"
type input "SỐ NHÀ [STREET_ADDRESS] (GTN:50)"
type input "50.000"
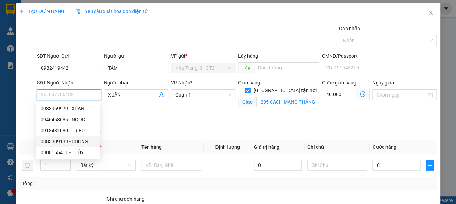
type input "50.000"
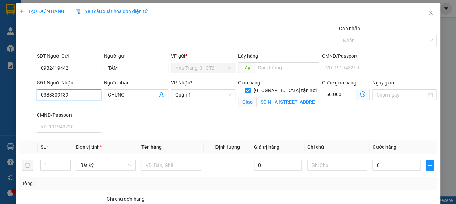
type input "0383309139"
click at [360, 94] on icon "dollar-circle" at bounding box center [363, 94] width 6 height 6
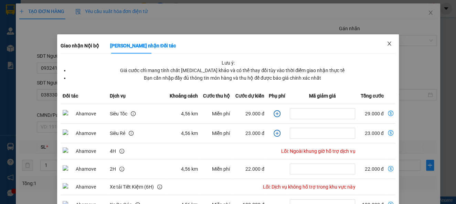
click at [387, 42] on icon "close" at bounding box center [389, 44] width 4 height 4
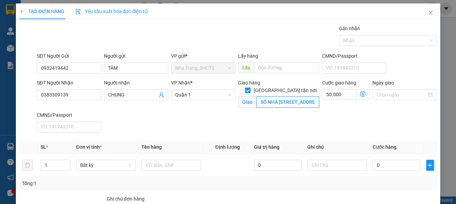
click at [266, 97] on input "SỐ NHÀ [STREET_ADDRESS] (GTN:50)" at bounding box center [287, 102] width 63 height 11
click at [267, 97] on input "SỐ NHÀ [STREET_ADDRESS] (GTN:50)" at bounding box center [287, 102] width 63 height 11
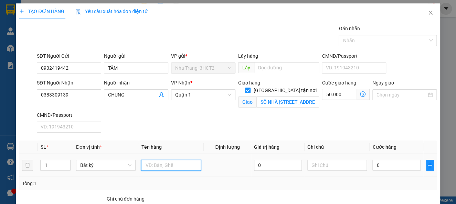
click at [163, 164] on input "text" at bounding box center [171, 165] width 60 height 11
type input "1TG"
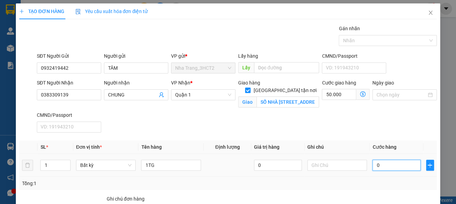
click at [395, 167] on input "0" at bounding box center [396, 165] width 48 height 11
type input "3"
type input "50.003"
type input "30"
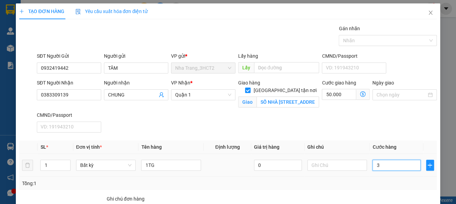
type input "50.030"
type input "30.000"
type input "80.000"
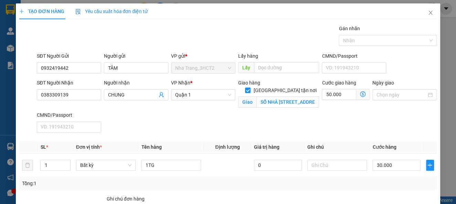
click at [380, 123] on div "SĐT Người Nhận 0383309139 Người nhận CHUNG VP Nhận * [GEOGRAPHIC_DATA] tận nơi …" at bounding box center [236, 107] width 402 height 56
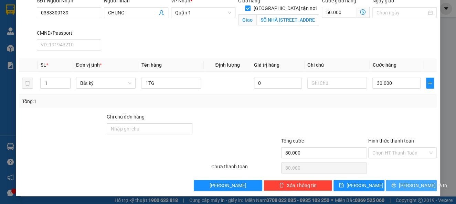
click at [397, 185] on button "[PERSON_NAME] và In" at bounding box center [411, 185] width 51 height 11
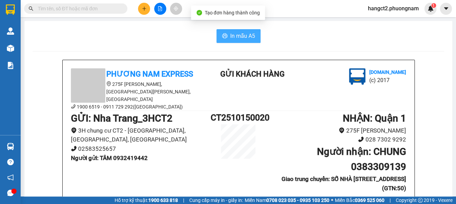
click at [248, 37] on span "In mẫu A5" at bounding box center [242, 36] width 25 height 9
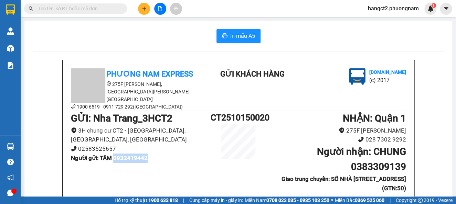
drag, startPoint x: 114, startPoint y: 151, endPoint x: 160, endPoint y: 156, distance: 46.4
click at [160, 156] on div "GỬI : [GEOGRAPHIC_DATA] 3H chung cư CT2 - [GEOGRAPHIC_DATA], [GEOGRAPHIC_DATA] …" at bounding box center [141, 139] width 140 height 57
copy b "0932419442"
click at [143, 8] on icon "plus" at bounding box center [144, 8] width 5 height 5
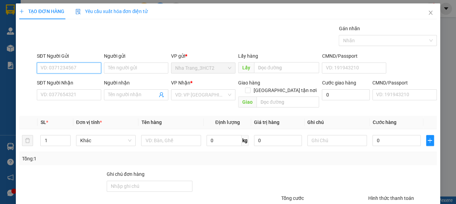
click at [70, 69] on input "SĐT Người Gửi" at bounding box center [69, 68] width 64 height 11
paste input "0932419442"
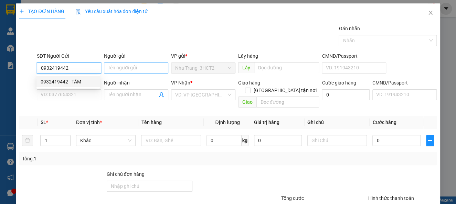
type input "0932419442"
click at [133, 70] on input "Người gửi" at bounding box center [136, 68] width 64 height 11
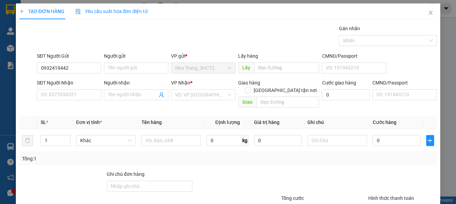
click at [79, 81] on div "SĐT Người Nhận" at bounding box center [69, 83] width 64 height 8
click at [79, 89] on input "SĐT Người Nhận" at bounding box center [69, 94] width 64 height 11
click at [80, 69] on input "0932419442" at bounding box center [69, 68] width 64 height 11
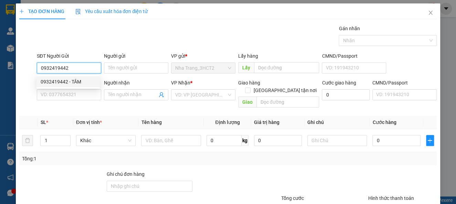
click at [75, 80] on div "0932419442 - TÂM" at bounding box center [68, 82] width 55 height 8
type input "TÂM"
type input "0383309139"
type input "CHUNG"
checkbox input "true"
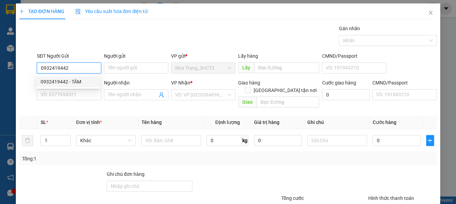
type input "SỐ NHÀ [STREET_ADDRESS] (GTN:50)"
type input "50.000"
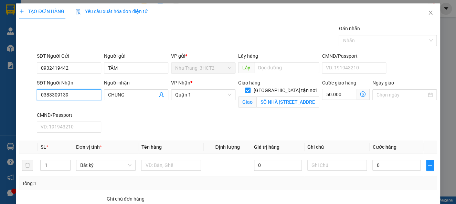
drag, startPoint x: 72, startPoint y: 98, endPoint x: 2, endPoint y: 97, distance: 70.2
click at [2, 97] on div "TẠO ĐƠN HÀNG Yêu cầu xuất hóa đơn điện tử Transit Pickup Surcharge Ids Transit …" at bounding box center [228, 102] width 456 height 204
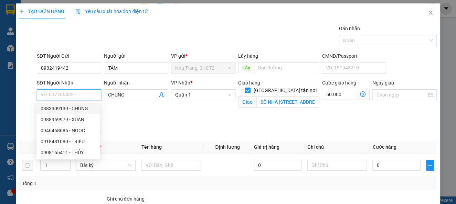
click at [62, 92] on input "SĐT Người Nhận" at bounding box center [69, 94] width 64 height 11
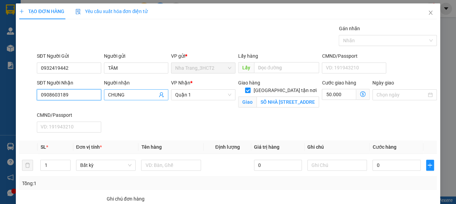
type input "0908603189"
drag, startPoint x: 122, startPoint y: 96, endPoint x: 104, endPoint y: 102, distance: 19.6
click at [104, 102] on div "Người nhận [PERSON_NAME]" at bounding box center [136, 91] width 64 height 24
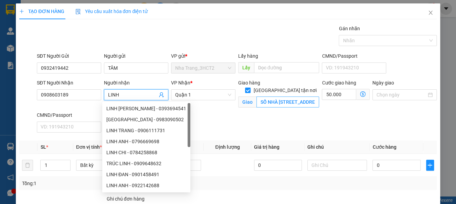
type input "LINH"
click at [257, 97] on input "SỐ NHÀ [STREET_ADDRESS] (GTN:50)" at bounding box center [287, 102] width 63 height 11
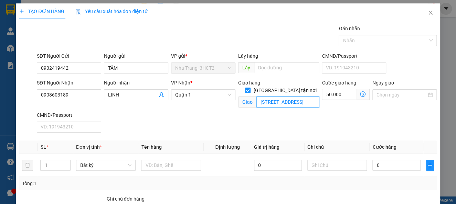
scroll to position [0, 74]
type input "[STREET_ADDRESS]"
click at [360, 91] on icon "dollar-circle" at bounding box center [363, 94] width 6 height 6
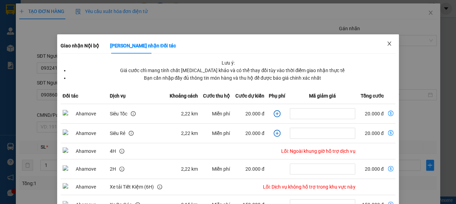
click at [386, 43] on icon "close" at bounding box center [389, 44] width 6 height 6
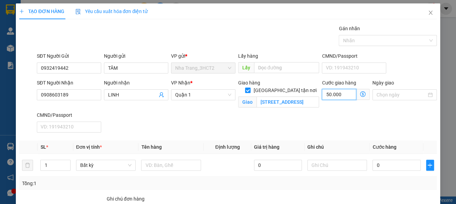
click at [342, 91] on input "50.000" at bounding box center [339, 94] width 34 height 11
type input "4"
type input "40"
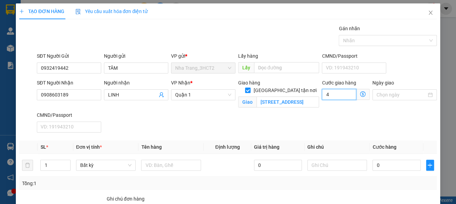
type input "40"
type input "40.000"
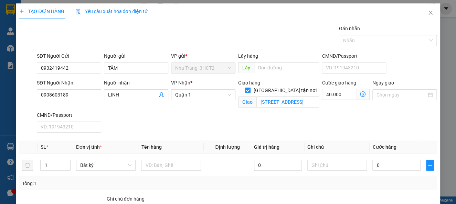
click at [270, 115] on div "SĐT Người Nhận 0908603189 Người nhận LINH VP Nhận * Quận 1 [GEOGRAPHIC_DATA] tậ…" at bounding box center [236, 107] width 402 height 56
click at [186, 168] on input "text" at bounding box center [171, 165] width 60 height 11
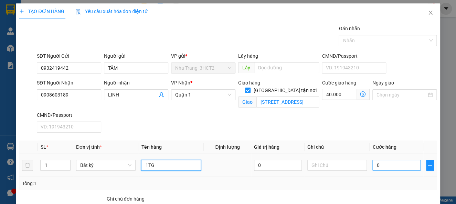
type input "1TG"
click at [375, 168] on input "0" at bounding box center [396, 165] width 48 height 11
type input "3"
type input "40.003"
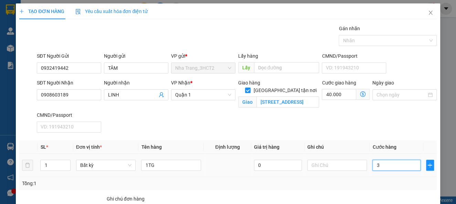
type input "30"
type input "40.030"
type input "30.000"
type input "70.000"
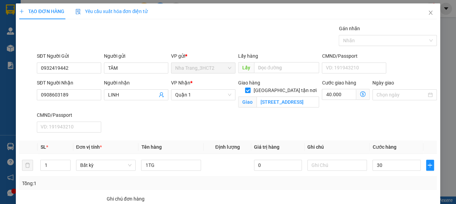
type input "70.000"
click at [329, 132] on div "SĐT Người Nhận 0908603189 Người nhận LINH VP Nhận * Quận 1 [GEOGRAPHIC_DATA] tậ…" at bounding box center [236, 107] width 402 height 56
click at [258, 97] on input "[STREET_ADDRESS]" at bounding box center [287, 102] width 63 height 11
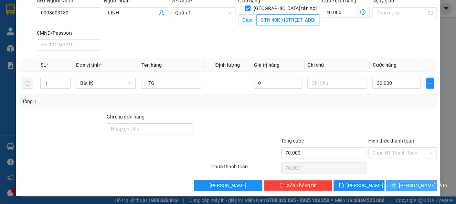
type input "GTN 40K ) [STREET_ADDRESS]"
click at [402, 183] on span "[PERSON_NAME] và In" at bounding box center [423, 186] width 48 height 8
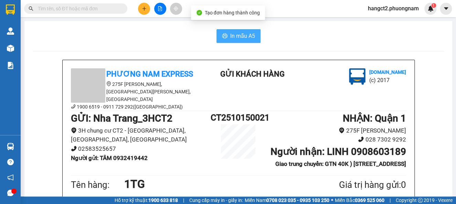
click at [230, 32] on span "In mẫu A5" at bounding box center [242, 36] width 25 height 9
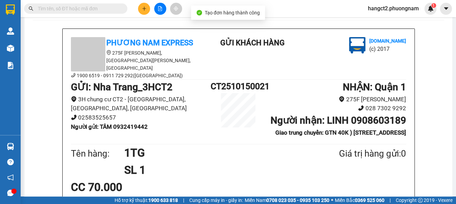
scroll to position [138, 0]
